Goal: Information Seeking & Learning: Learn about a topic

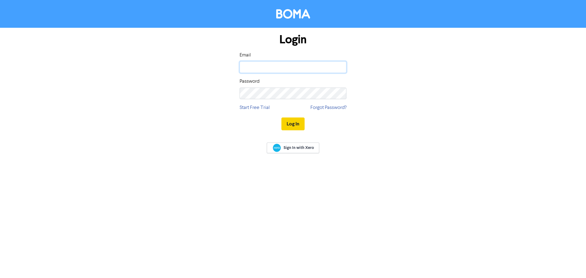
type input "[EMAIL_ADDRESS][DOMAIN_NAME]"
click at [290, 129] on button "Log In" at bounding box center [292, 123] width 23 height 13
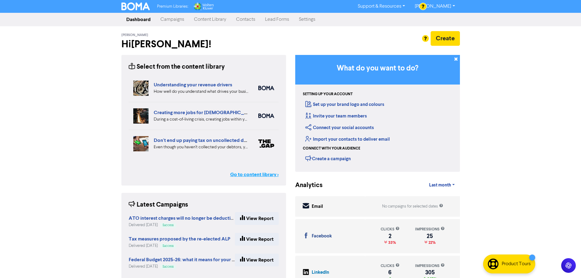
click at [269, 177] on link "Go to content library >" at bounding box center [254, 174] width 49 height 7
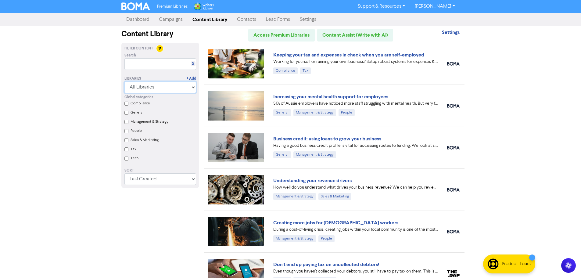
click at [195, 86] on select "All Libraries BOMA Other Partners Wolters Kluwer CCH Premium" at bounding box center [160, 87] width 72 height 12
select select "Wolters Kluwer CCH Premium"
click at [127, 81] on select "All Libraries BOMA Other Partners Wolters Kluwer CCH Premium" at bounding box center [160, 87] width 72 height 12
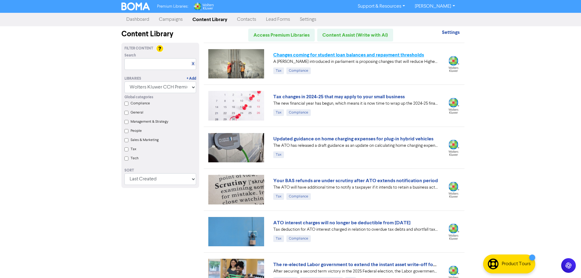
click at [359, 54] on link "Changes coming for student loan balances and repayment thresholds" at bounding box center [348, 55] width 151 height 6
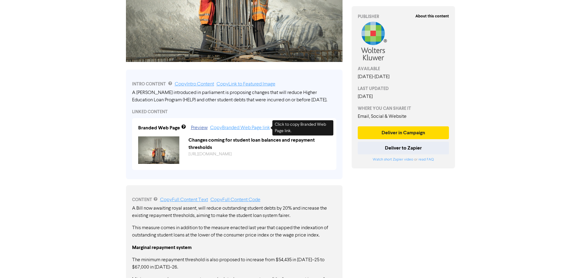
scroll to position [49, 0]
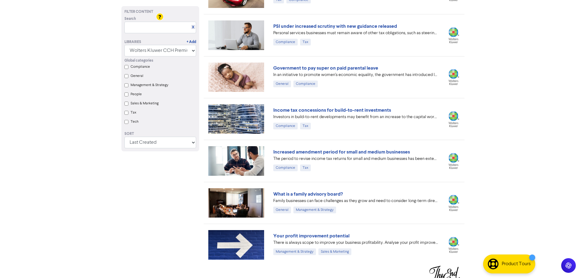
scroll to position [663, 0]
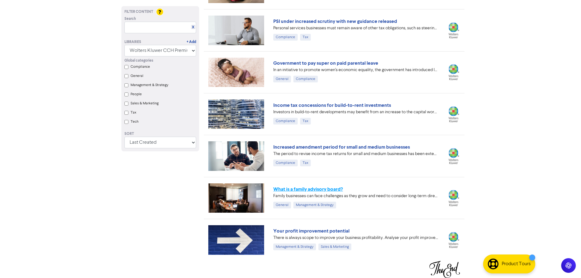
click at [315, 189] on link "What is a family advisory board?" at bounding box center [308, 189] width 70 height 6
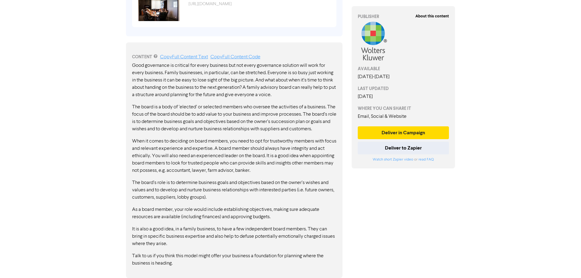
scroll to position [288, 0]
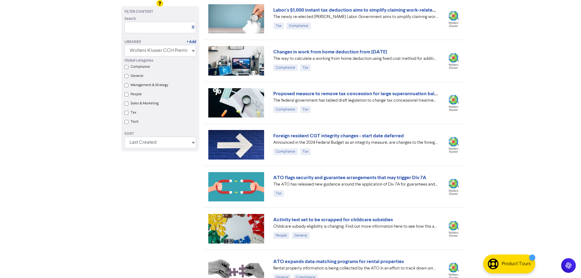
scroll to position [236, 0]
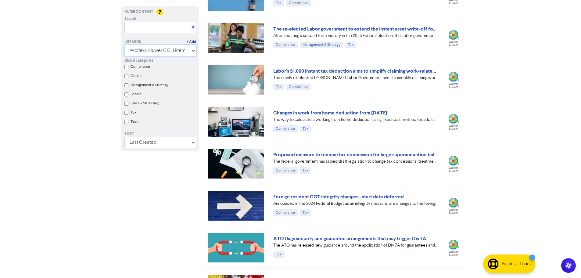
click at [194, 52] on select "All Libraries BOMA Other Partners Wolters Kluwer CCH Premium" at bounding box center [160, 51] width 72 height 12
click at [124, 56] on select "All Libraries BOMA Other Partners Wolters Kluwer CCH Premium" at bounding box center [160, 51] width 72 height 12
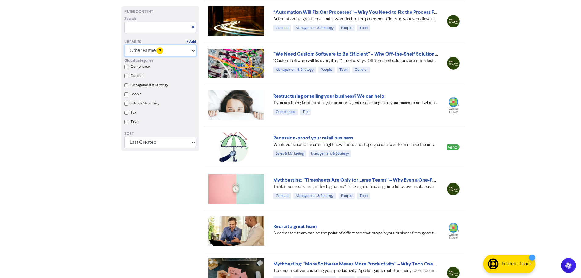
scroll to position [337, 0]
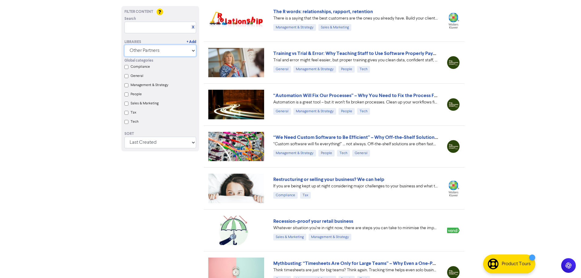
click at [192, 49] on select "All Libraries BOMA Other Partners Wolters Kluwer CCH Premium" at bounding box center [160, 51] width 72 height 12
select select "BOMA"
click at [124, 56] on select "All Libraries BOMA Other Partners Wolters Kluwer CCH Premium" at bounding box center [160, 51] width 72 height 12
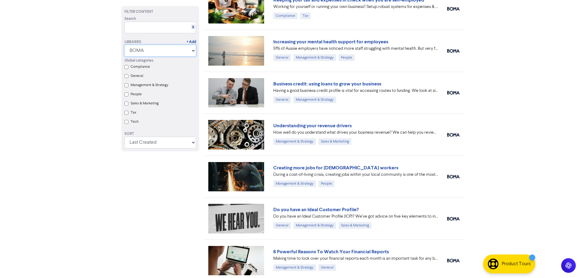
scroll to position [24, 0]
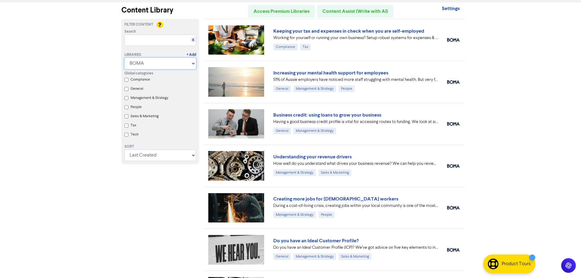
click at [193, 64] on select "All Libraries BOMA Other Partners Wolters Kluwer CCH Premium" at bounding box center [160, 64] width 72 height 12
select select
click at [127, 69] on select "All Libraries BOMA Other Partners Wolters Kluwer CCH Premium" at bounding box center [160, 64] width 72 height 12
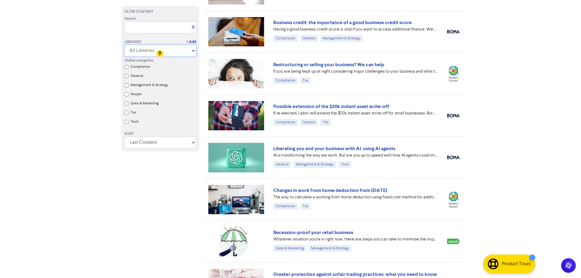
scroll to position [2464, 0]
